Goal: Transaction & Acquisition: Purchase product/service

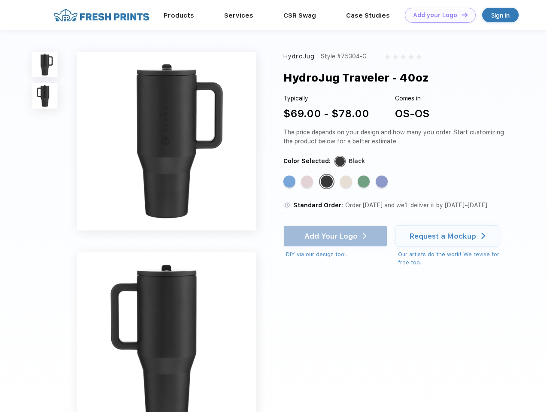
click at [437, 15] on link "Add your Logo Design Tool" at bounding box center [440, 15] width 71 height 15
click at [0, 0] on div "Design Tool" at bounding box center [0, 0] width 0 height 0
click at [460, 15] on link "Add your Logo Design Tool" at bounding box center [440, 15] width 71 height 15
click at [45, 64] on img at bounding box center [44, 64] width 25 height 25
click at [45, 96] on img at bounding box center [44, 95] width 25 height 25
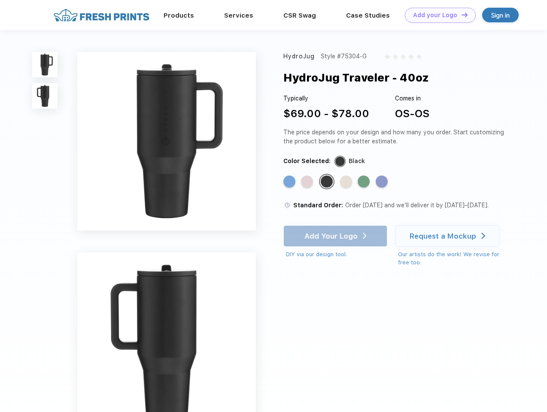
click at [290, 182] on div "Standard Color" at bounding box center [289, 181] width 12 height 12
click at [308, 182] on div "Standard Color" at bounding box center [307, 181] width 12 height 12
click at [327, 182] on div "Standard Color" at bounding box center [326, 181] width 12 height 12
click at [347, 182] on div "Standard Color" at bounding box center [346, 181] width 12 height 12
click at [364, 182] on div "Standard Color" at bounding box center [363, 181] width 12 height 12
